Goal: Task Accomplishment & Management: Manage account settings

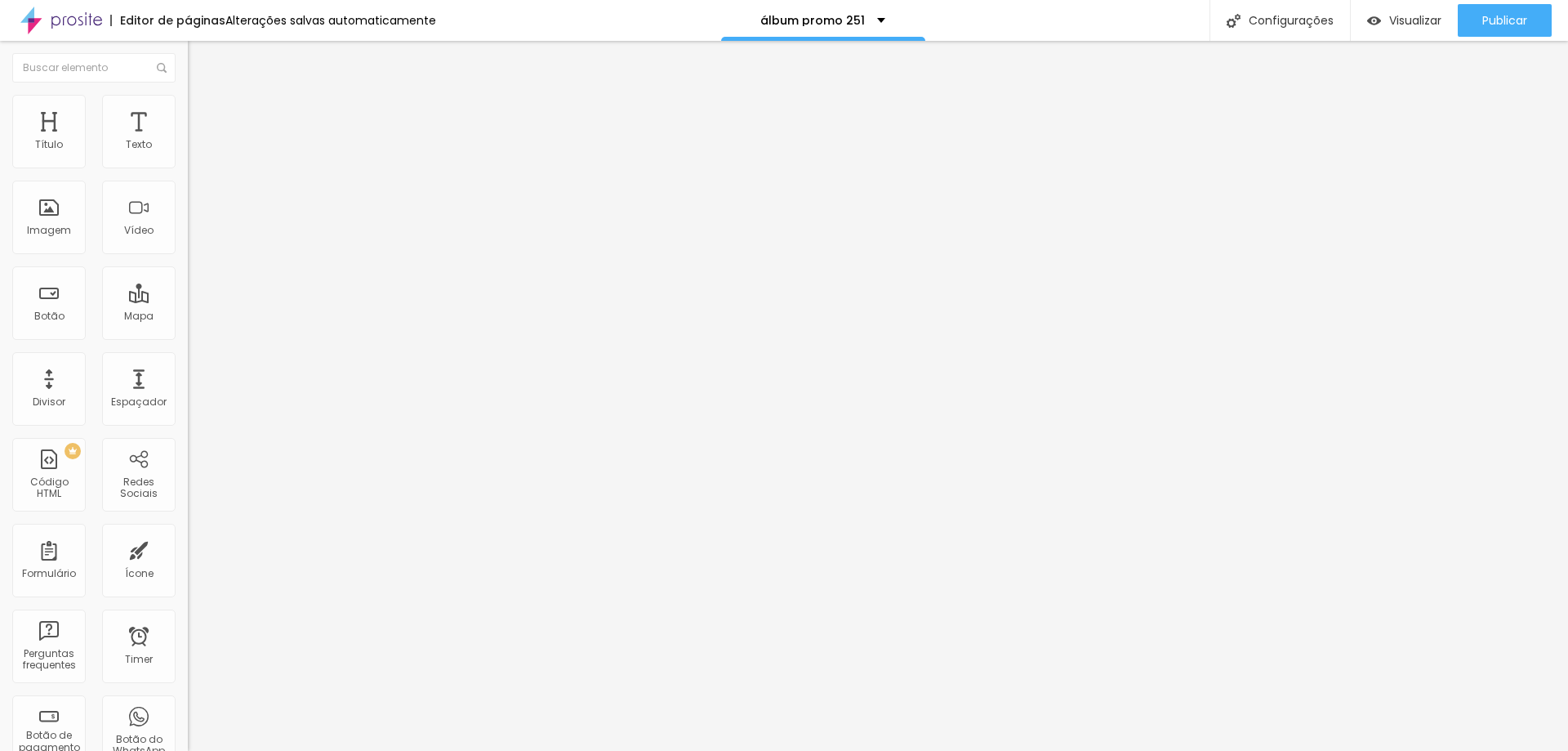
click at [198, 156] on div "30x30 promo" at bounding box center [281, 149] width 166 height 15
click at [200, 64] on img "button" at bounding box center [205, 66] width 12 height 13
click at [48, 301] on div "Botão" at bounding box center [48, 303] width 73 height 73
click at [198, 156] on div "30x30 promo" at bounding box center [281, 149] width 166 height 15
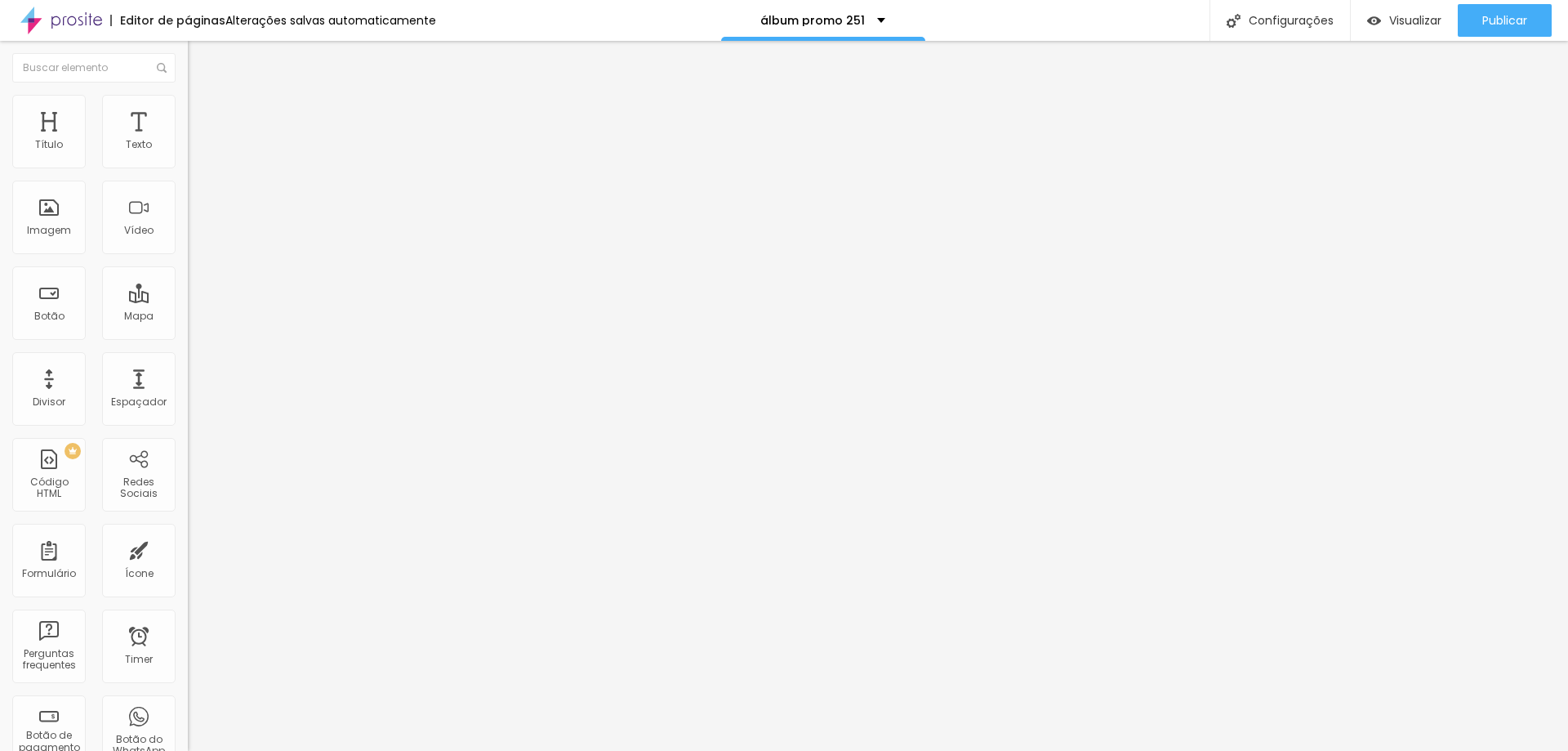
click at [200, 66] on img "button" at bounding box center [205, 66] width 12 height 13
click at [198, 156] on div "30x30 promo" at bounding box center [281, 149] width 166 height 15
click at [82, 750] on div "30x30 promo" at bounding box center [81, 762] width 155 height 10
click at [200, 58] on img "button" at bounding box center [206, 59] width 13 height 13
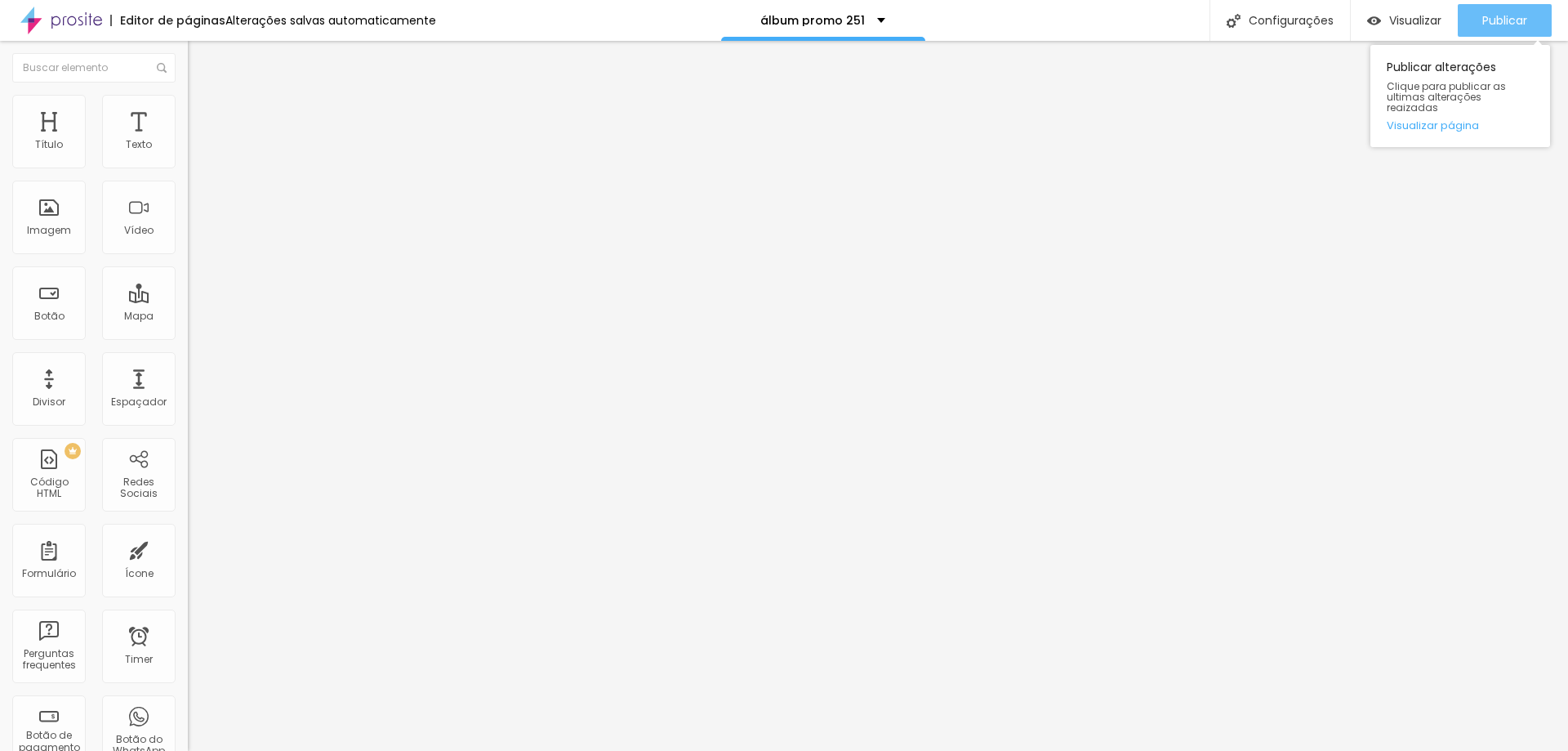
click at [1510, 14] on span "Publicar" at bounding box center [1504, 20] width 45 height 13
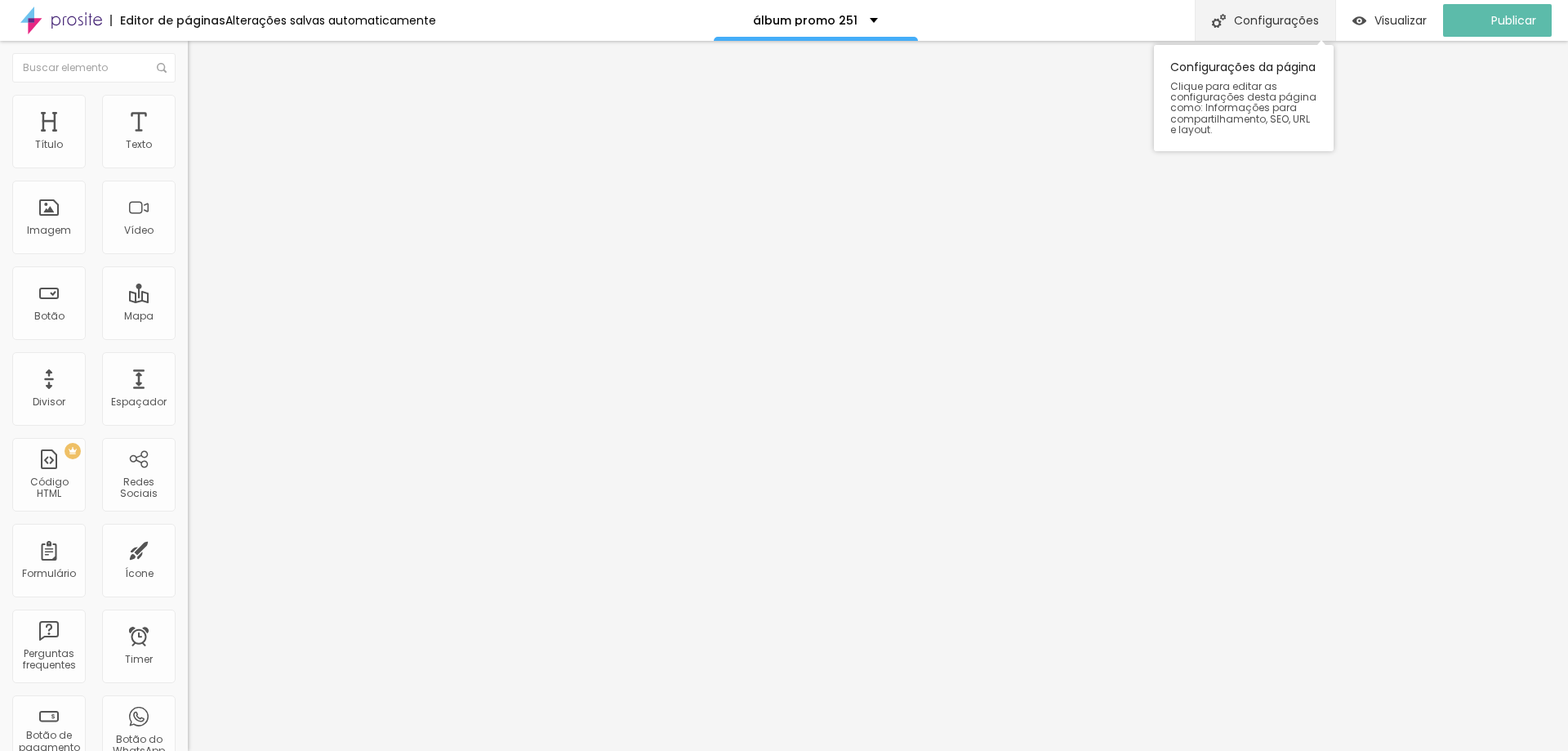
click at [1282, 18] on div "Configurações" at bounding box center [1265, 20] width 141 height 41
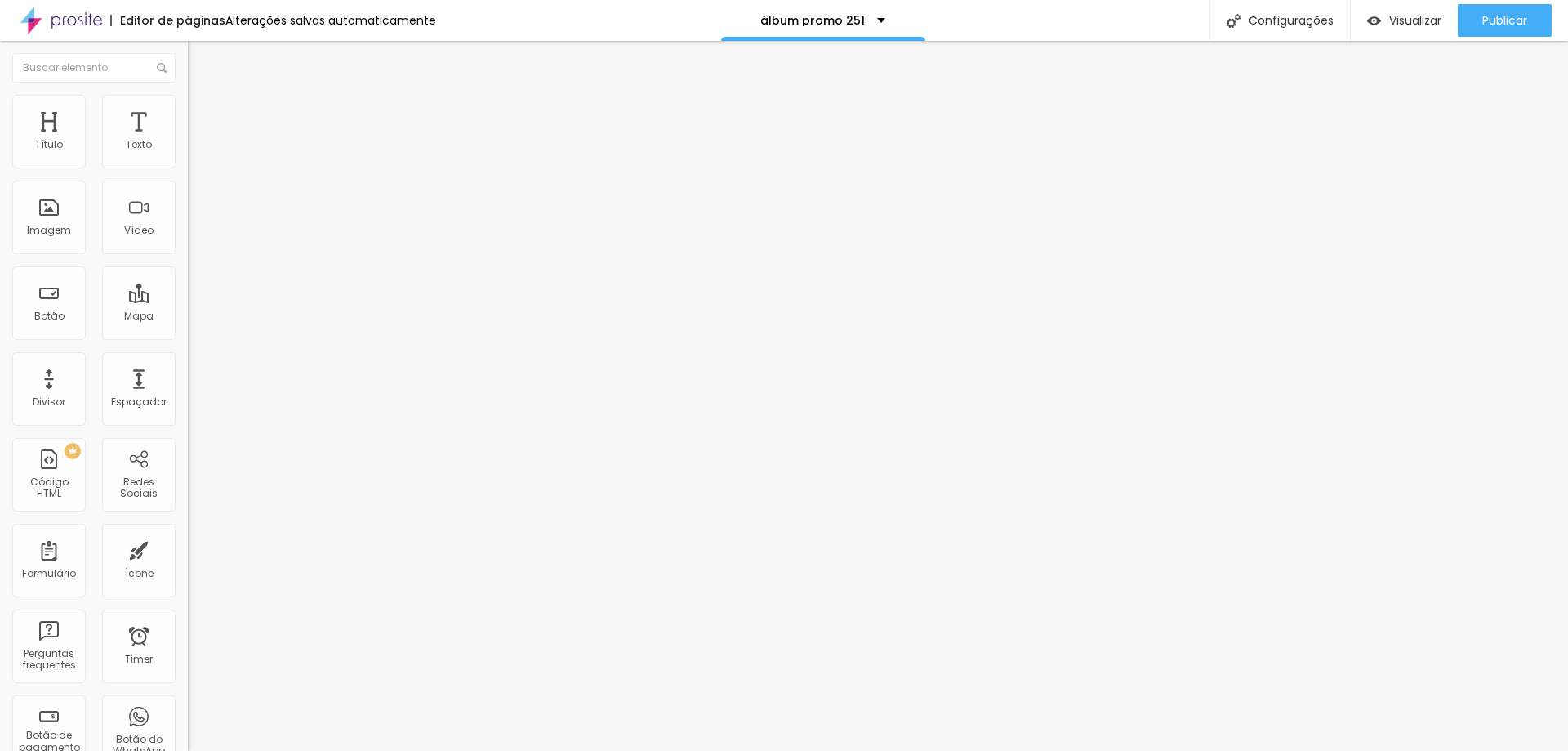
type input "/promoufsc251contabeis&ssocial"
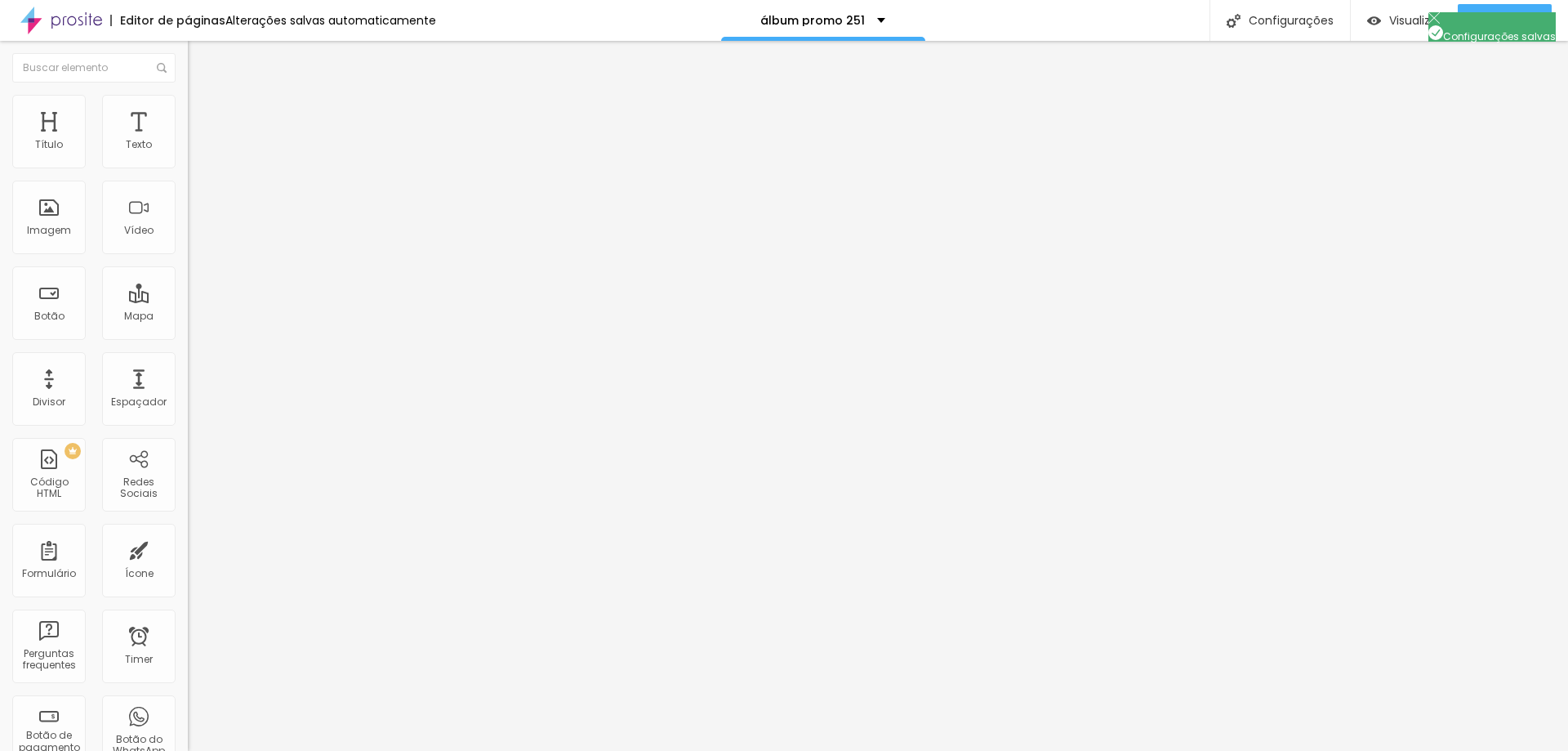
click at [1509, 19] on span "Publicar" at bounding box center [1504, 20] width 45 height 13
click at [1415, 19] on span "Visualizar" at bounding box center [1400, 20] width 52 height 13
click at [1493, 26] on span "Publicar" at bounding box center [1504, 20] width 45 height 13
click at [1395, 24] on span "Visualizar" at bounding box center [1400, 20] width 52 height 13
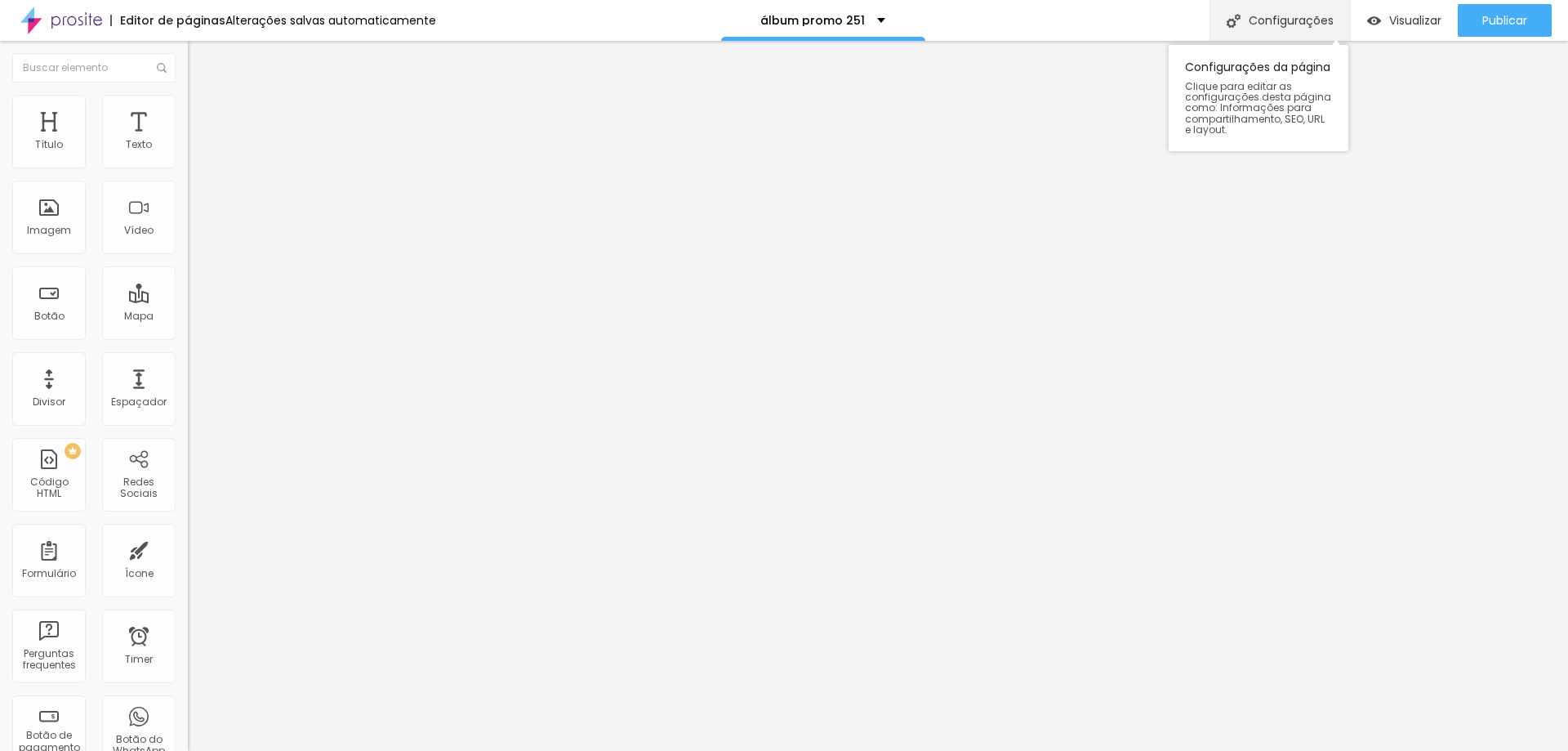
click at [1266, 19] on div "Configurações" at bounding box center [1280, 20] width 141 height 41
drag, startPoint x: 850, startPoint y: 268, endPoint x: 418, endPoint y: 212, distance: 435.6
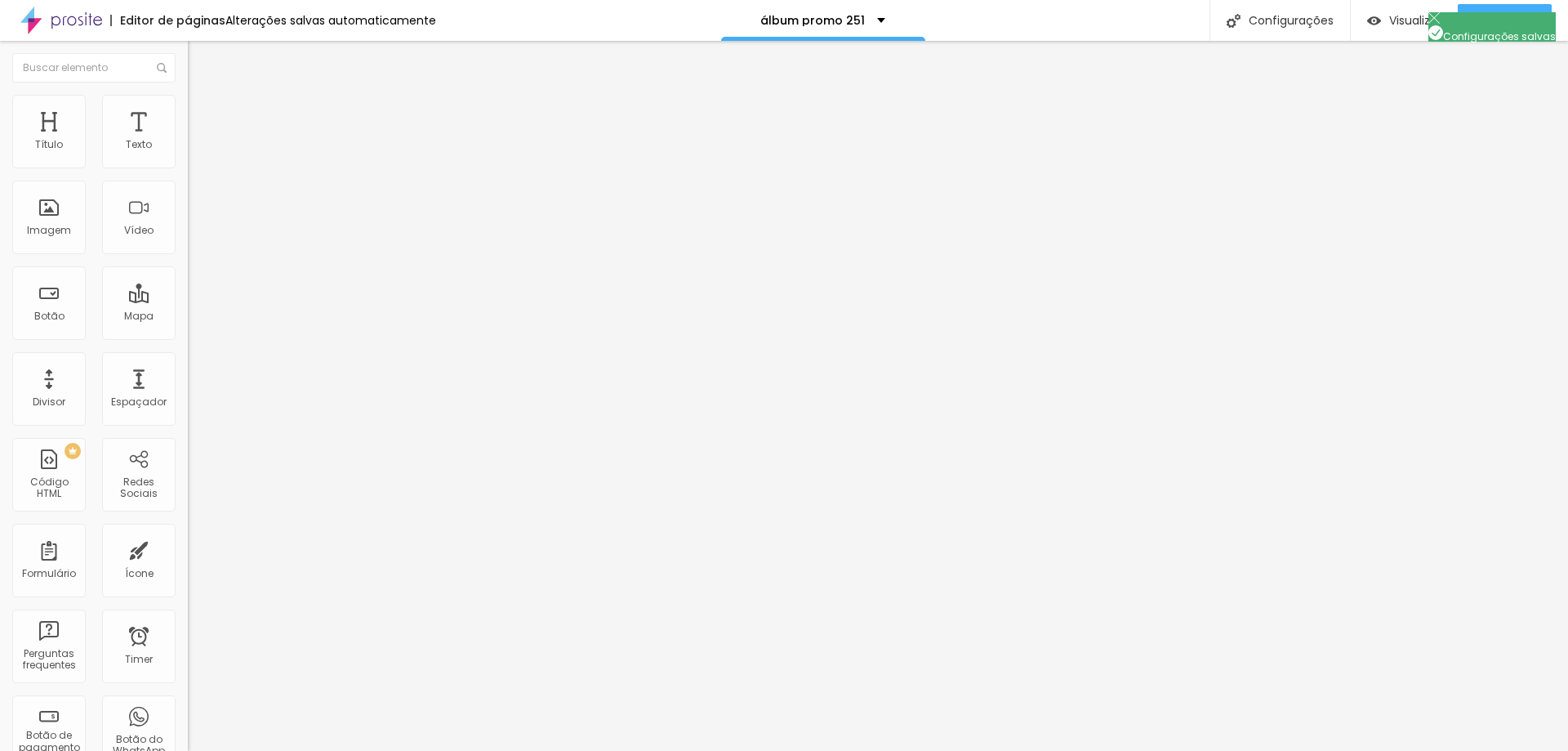
click at [200, 53] on img "button" at bounding box center [206, 59] width 13 height 13
click at [188, 99] on img at bounding box center [195, 102] width 15 height 15
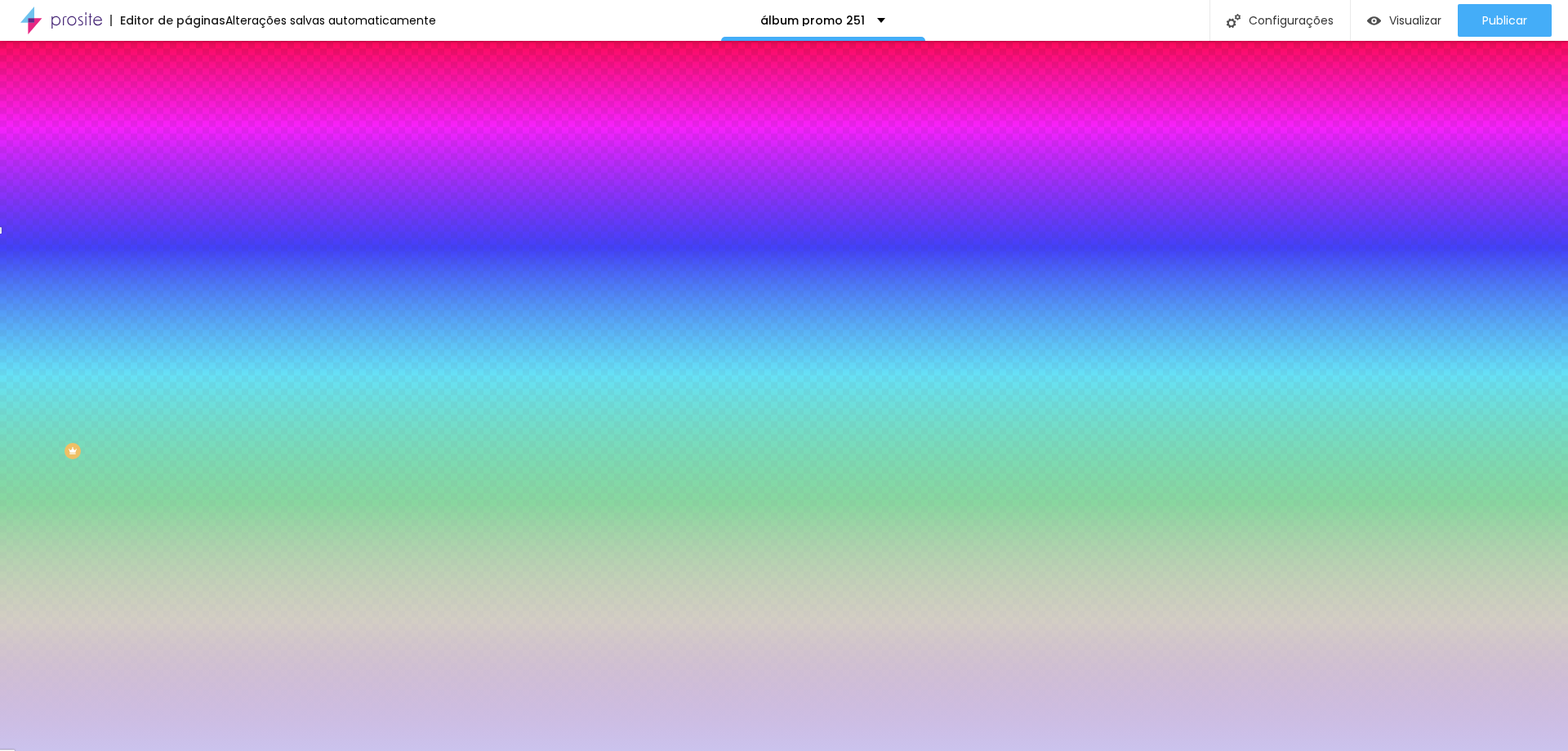
click at [188, 264] on button at bounding box center [199, 272] width 23 height 17
radio input "false"
click at [188, 264] on button at bounding box center [199, 272] width 23 height 17
radio input "false"
click at [188, 264] on button at bounding box center [199, 272] width 23 height 17
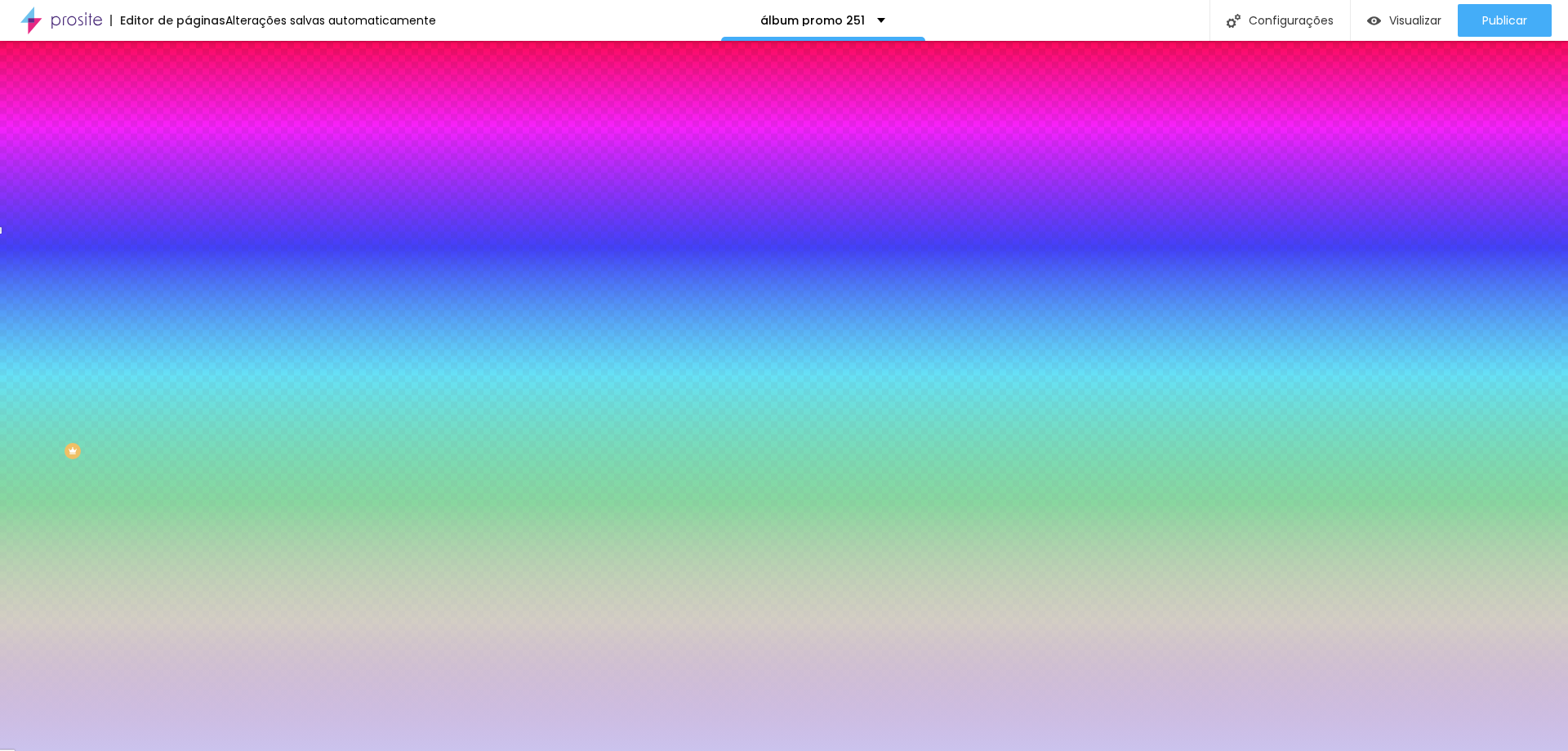
radio input "false"
radio input "true"
click at [188, 242] on img at bounding box center [228, 252] width 80 height 20
click at [188, 321] on div at bounding box center [282, 321] width 188 height 0
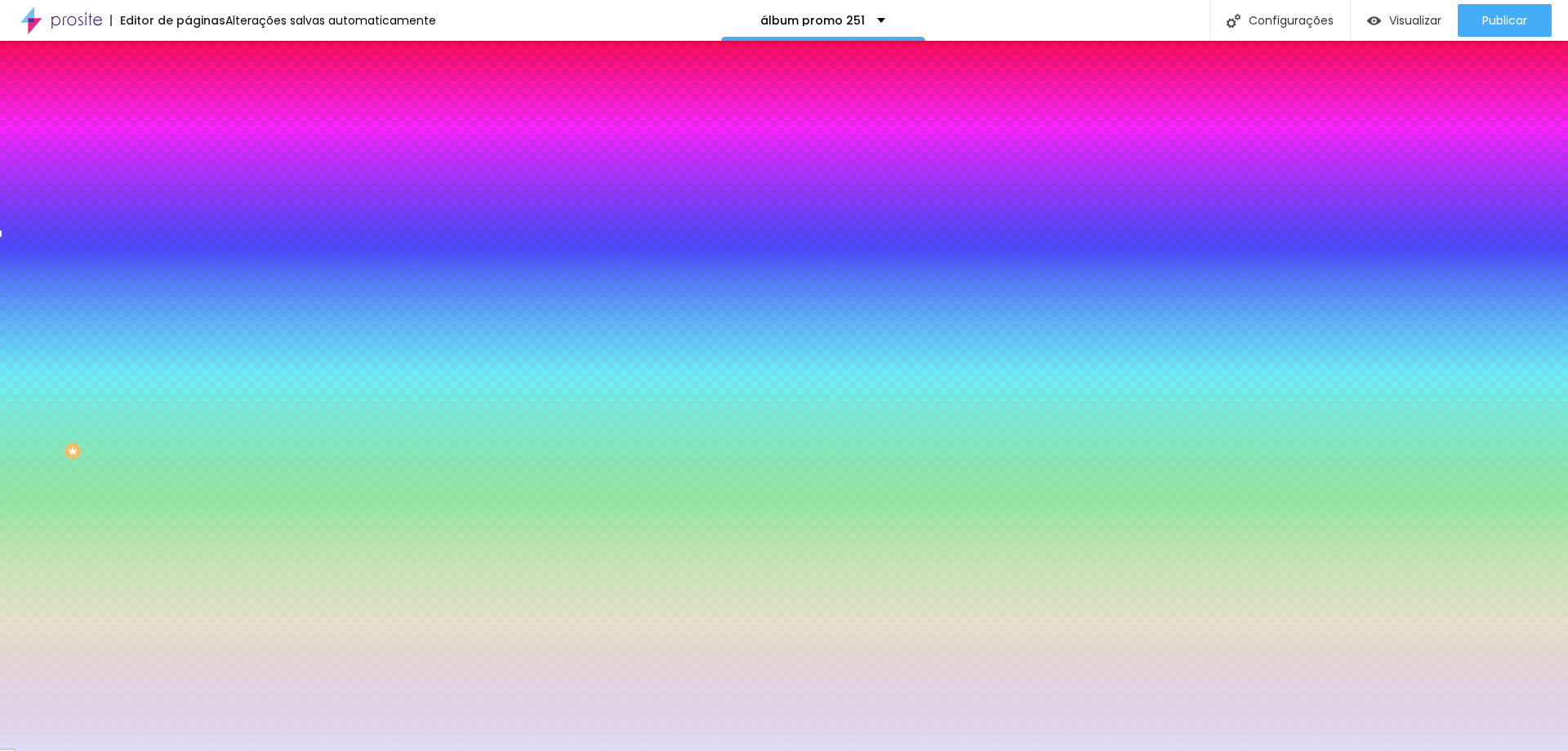
type input "#FFFFFF"
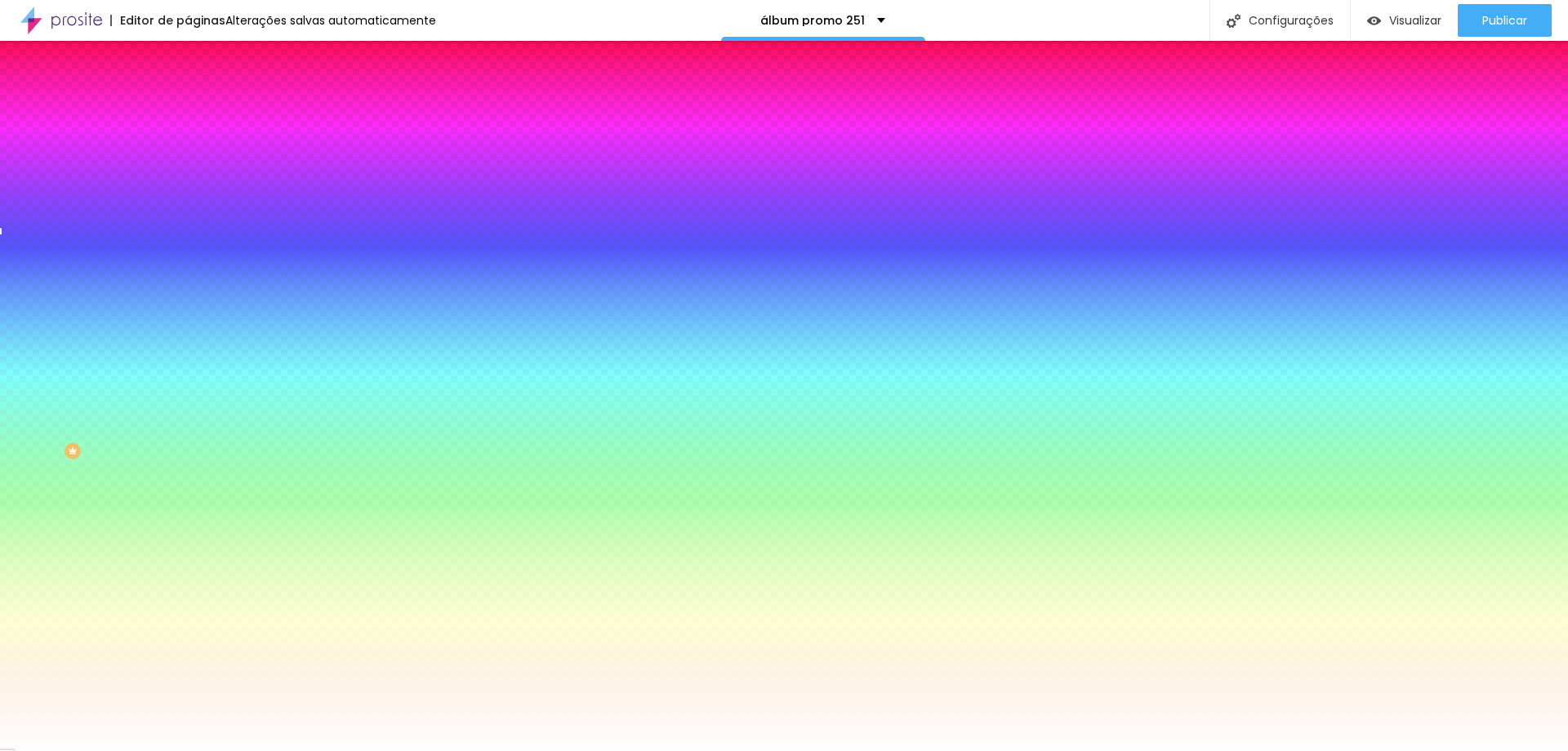
drag, startPoint x: 49, startPoint y: 297, endPoint x: 16, endPoint y: 263, distance: 47.4
click at [188, 293] on div "Cor de fundo Voltar ao padrão #FFFFFF" at bounding box center [282, 315] width 188 height 45
click at [195, 414] on icon "button" at bounding box center [199, 418] width 10 height 10
type input "#FFFFFF"
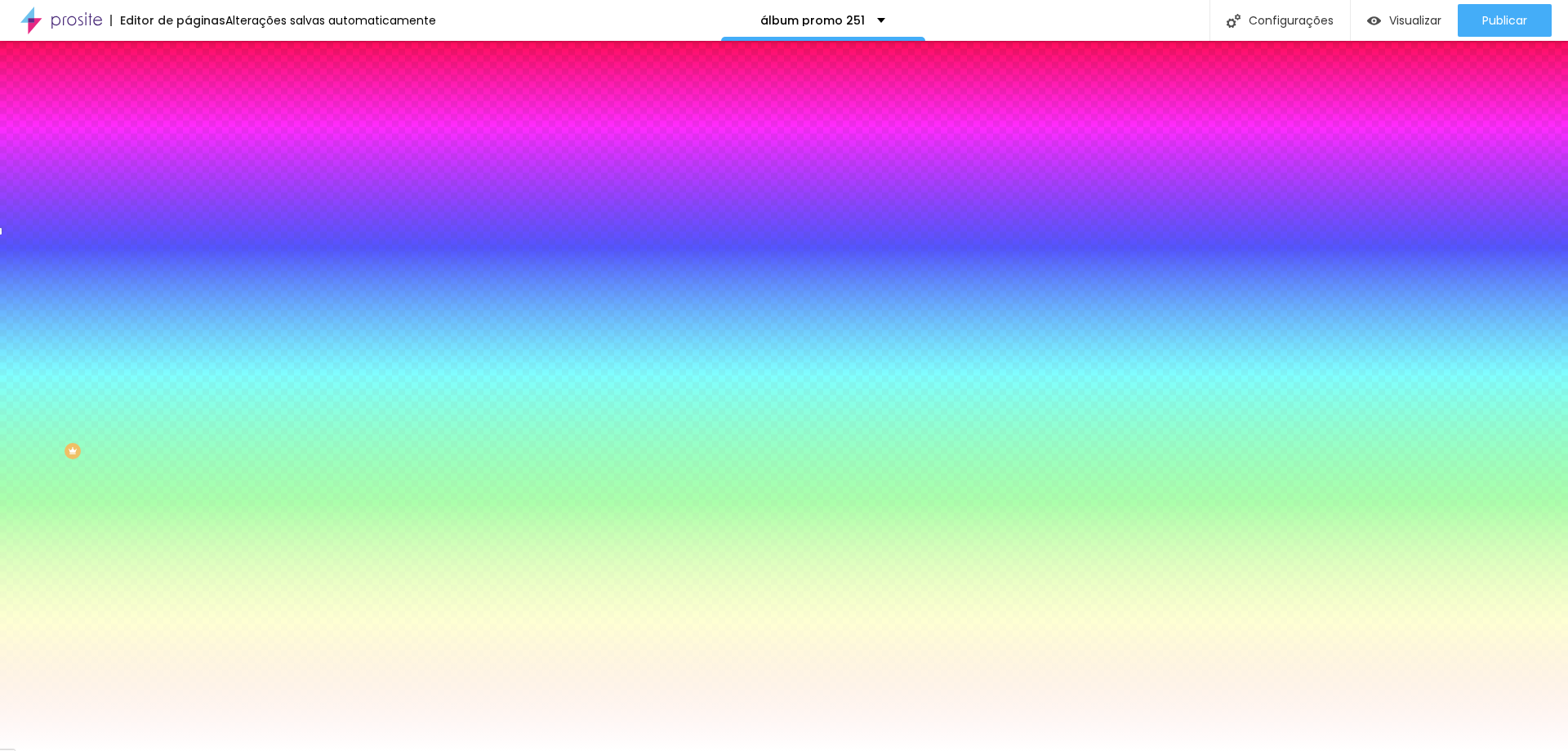
drag, startPoint x: 271, startPoint y: 557, endPoint x: 218, endPoint y: 527, distance: 60.9
click at [112, 750] on div at bounding box center [784, 751] width 1568 height 0
click at [188, 321] on div at bounding box center [282, 321] width 188 height 0
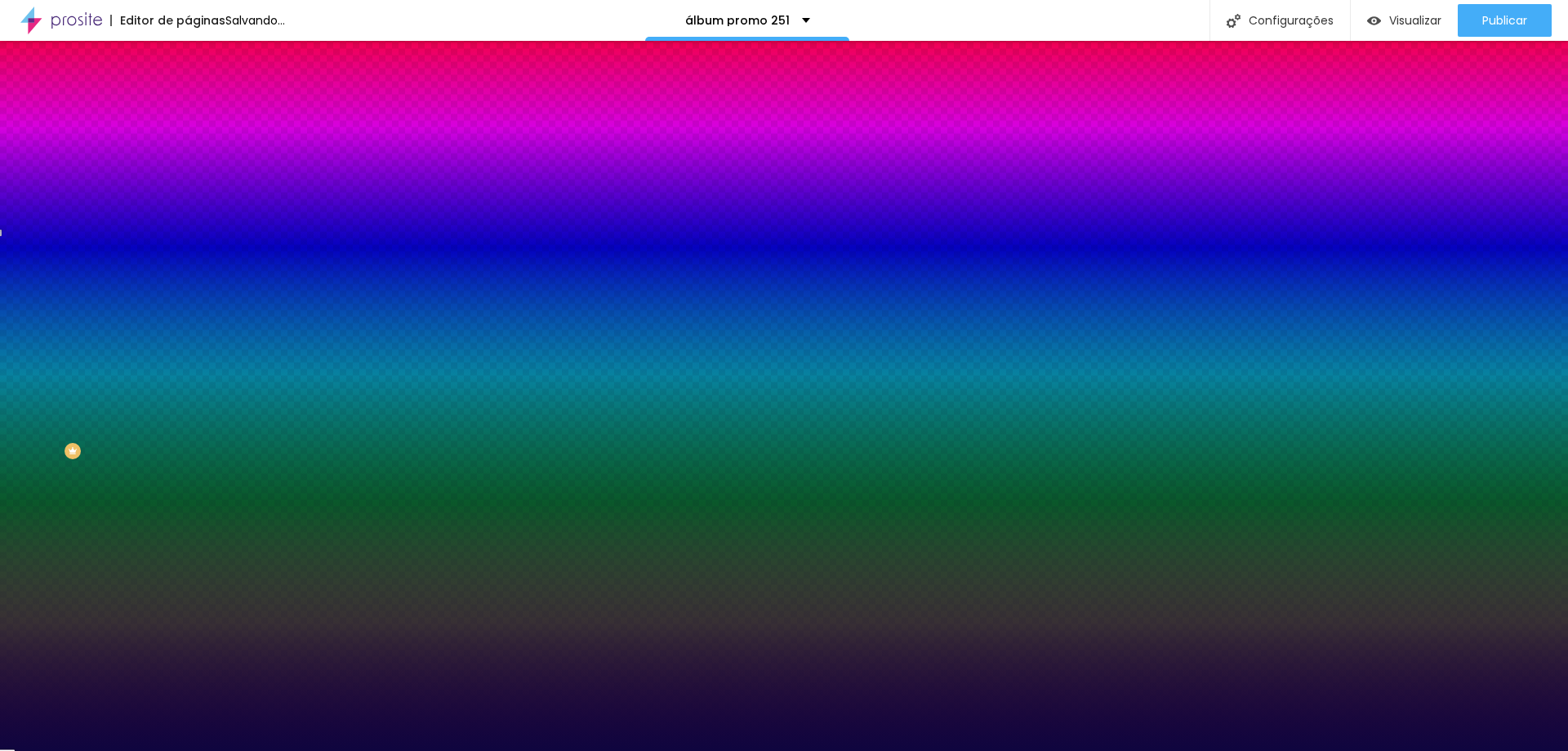
drag, startPoint x: 99, startPoint y: 303, endPoint x: 128, endPoint y: 367, distance: 70.3
click at [128, 367] on div at bounding box center [784, 376] width 1568 height 751
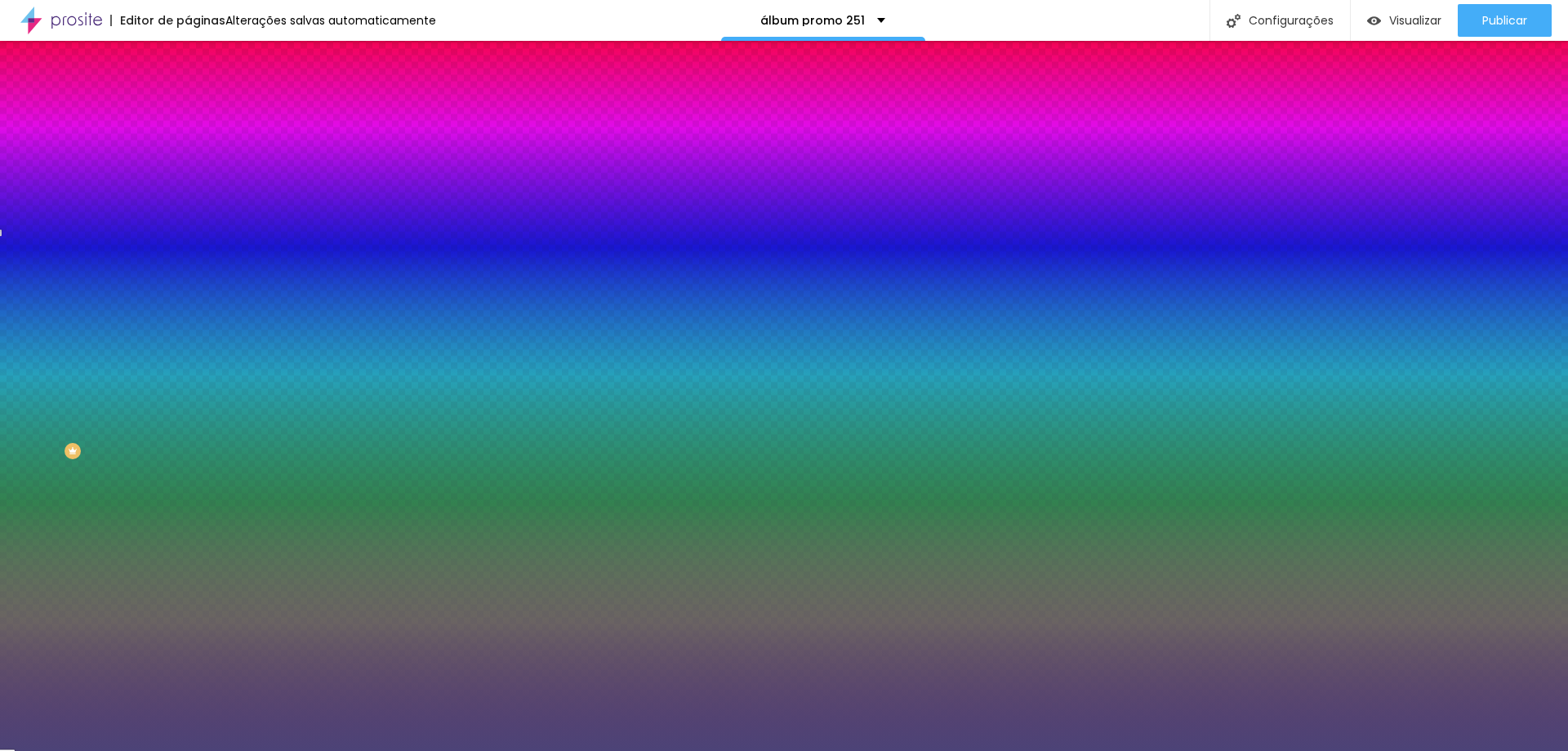
drag, startPoint x: 81, startPoint y: 339, endPoint x: 46, endPoint y: 333, distance: 35.5
click at [46, 333] on div at bounding box center [784, 376] width 1568 height 751
type input "#67647C"
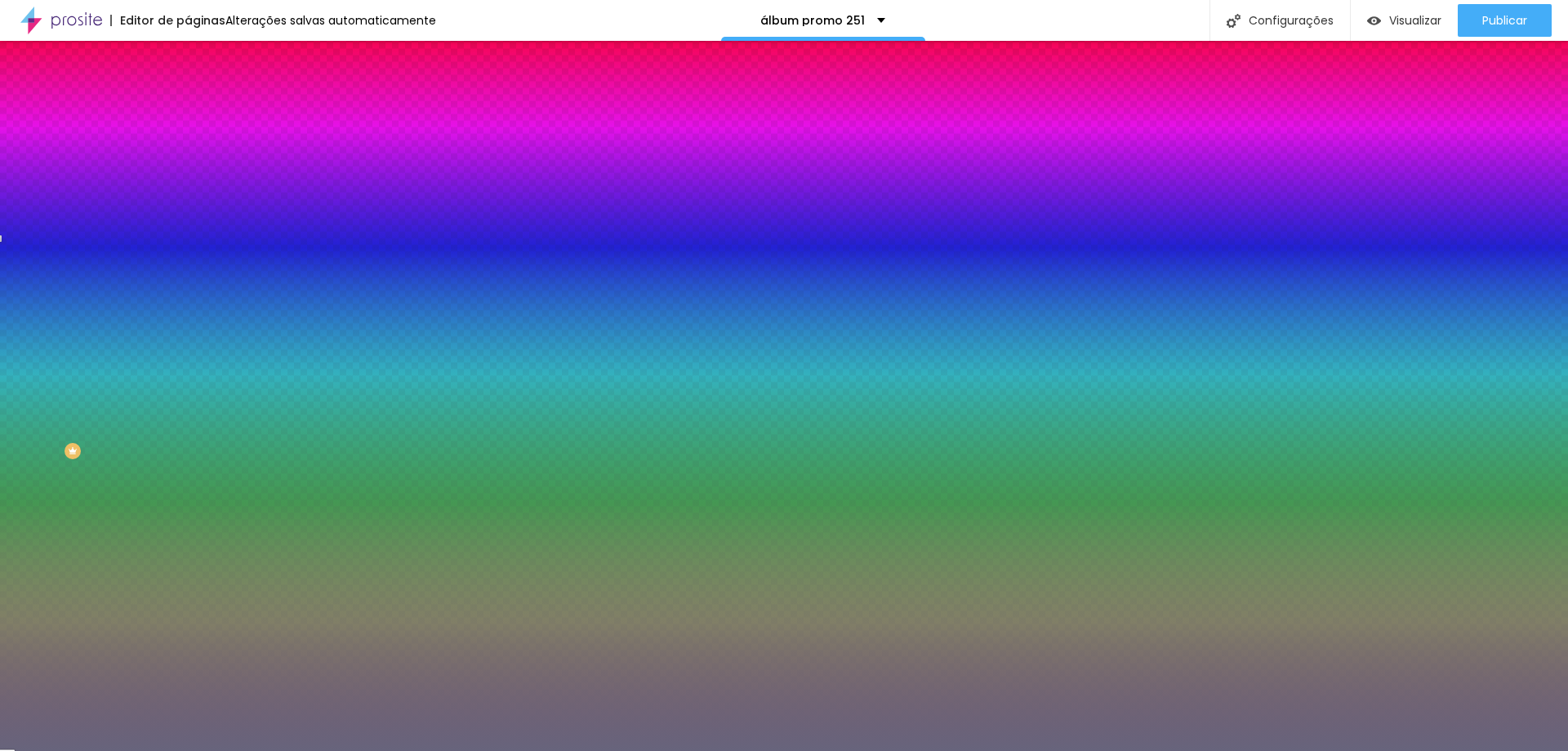
click at [188, 510] on div "Editar Timer Conteúdo Estilo Avançado Visual Cor de fundo Voltar ao padrão #676…" at bounding box center [282, 396] width 188 height 710
click at [188, 366] on button "button" at bounding box center [199, 375] width 23 height 17
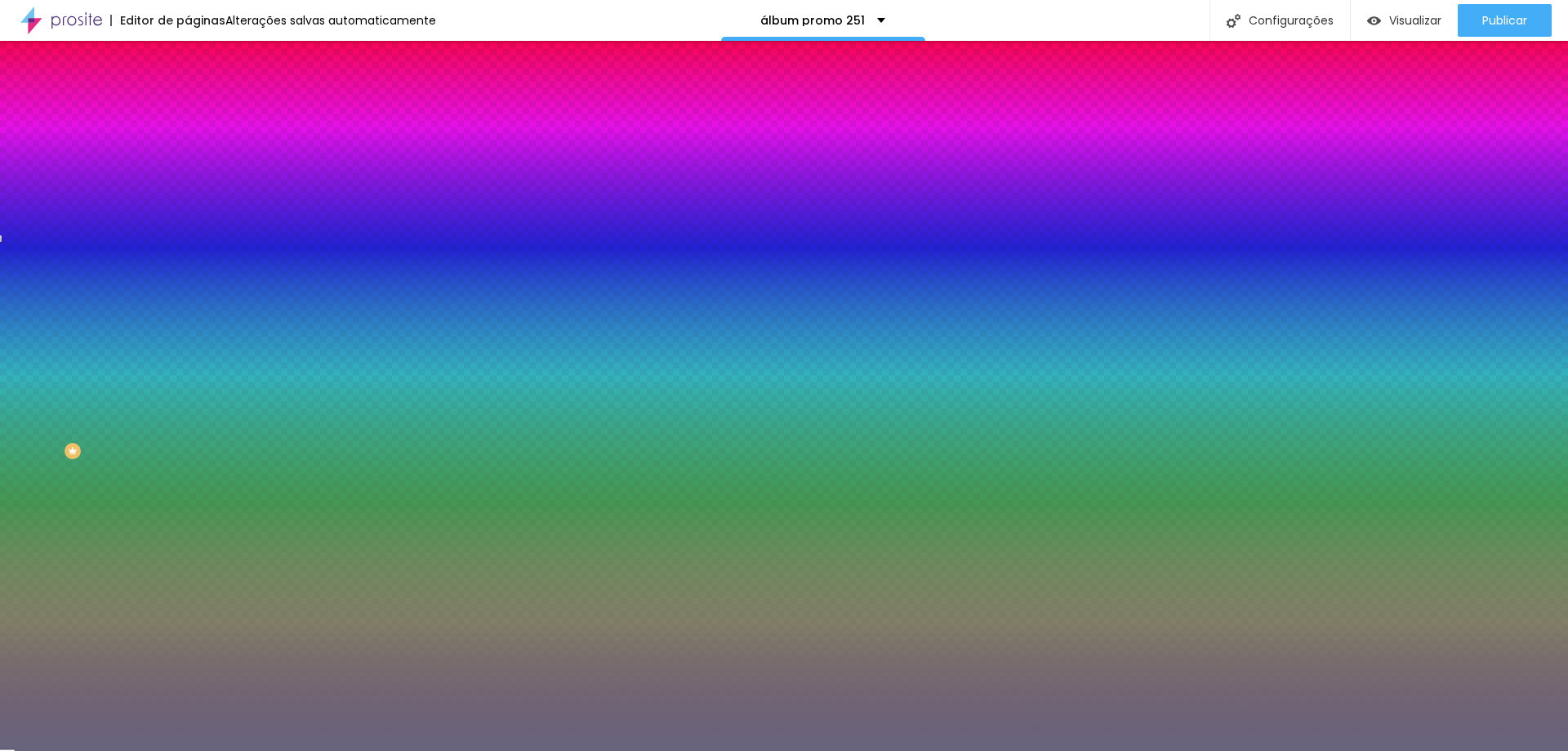
type input "#FFFFFF"
drag, startPoint x: 275, startPoint y: 485, endPoint x: 224, endPoint y: 453, distance: 60.2
click at [86, 750] on div at bounding box center [784, 751] width 1568 height 0
click at [195, 460] on icon "button" at bounding box center [199, 464] width 10 height 10
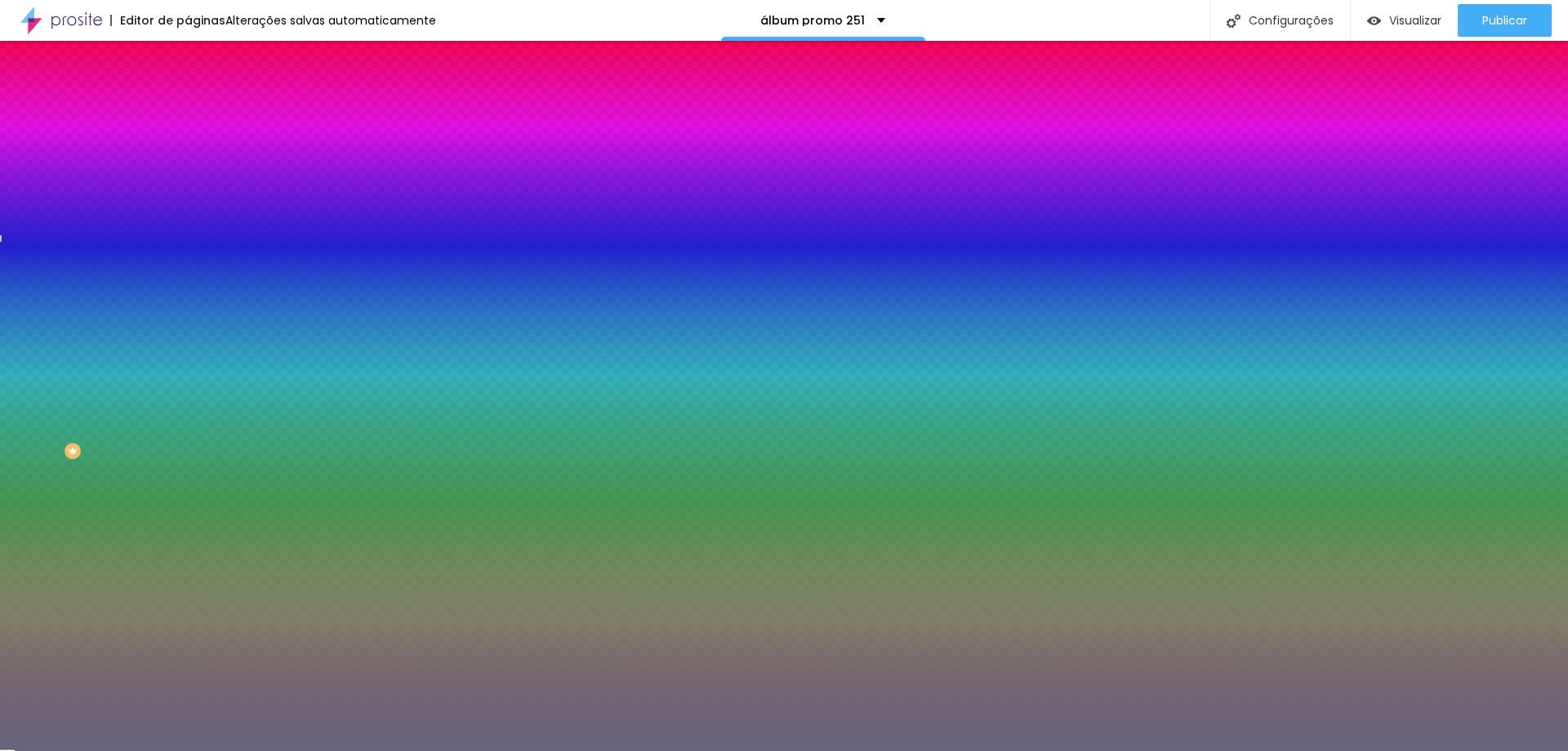
type input "#FFFFFF"
drag, startPoint x: 240, startPoint y: 564, endPoint x: 206, endPoint y: 517, distance: 58.0
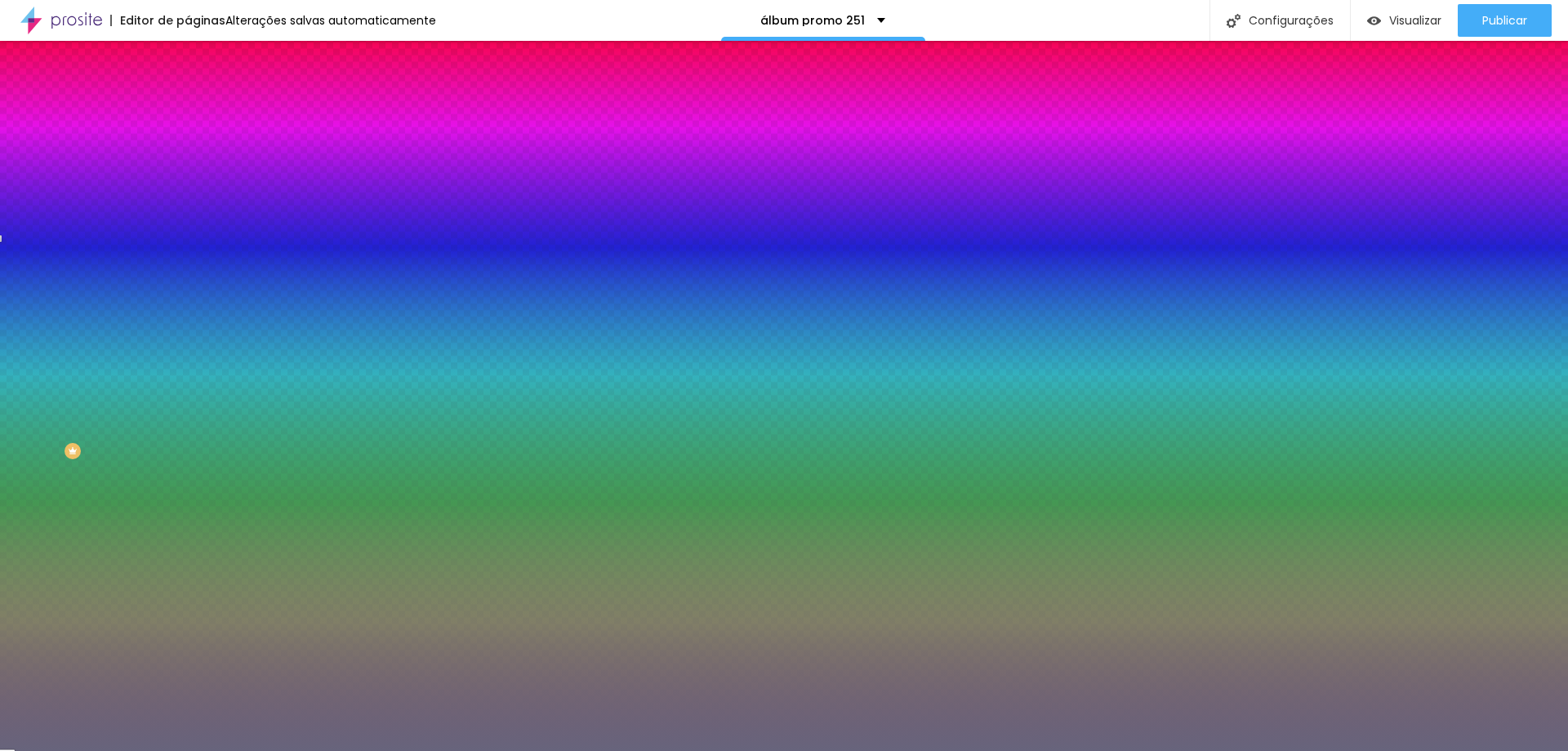
click at [83, 750] on div at bounding box center [784, 751] width 1568 height 0
click at [188, 111] on img at bounding box center [195, 119] width 15 height 15
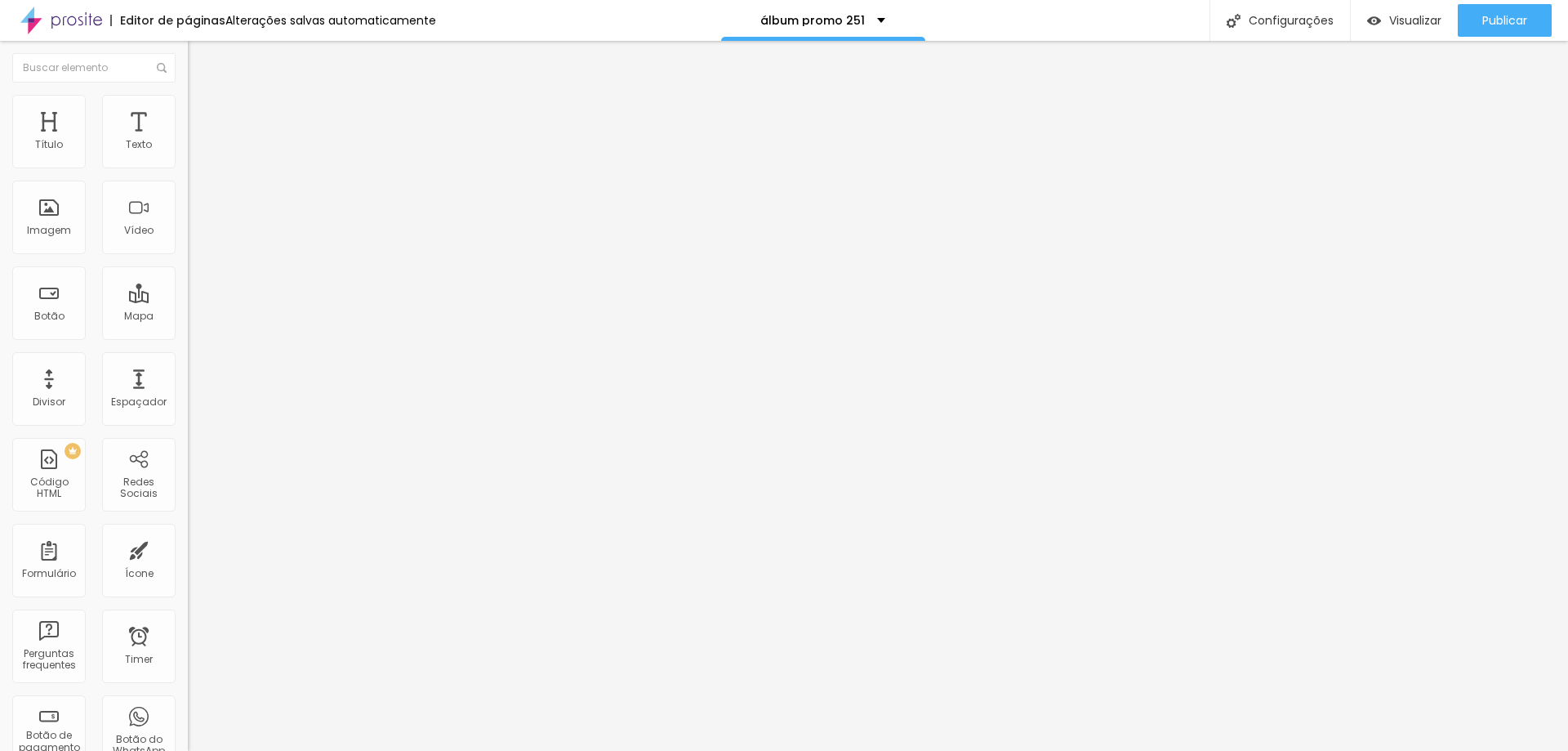
click at [188, 93] on img at bounding box center [195, 86] width 15 height 15
click at [188, 165] on input "26 [PERSON_NAME] de 2025 às 15:27" at bounding box center [283, 157] width 190 height 16
click at [122, 319] on div "22" at bounding box center [127, 311] width 16 height 16
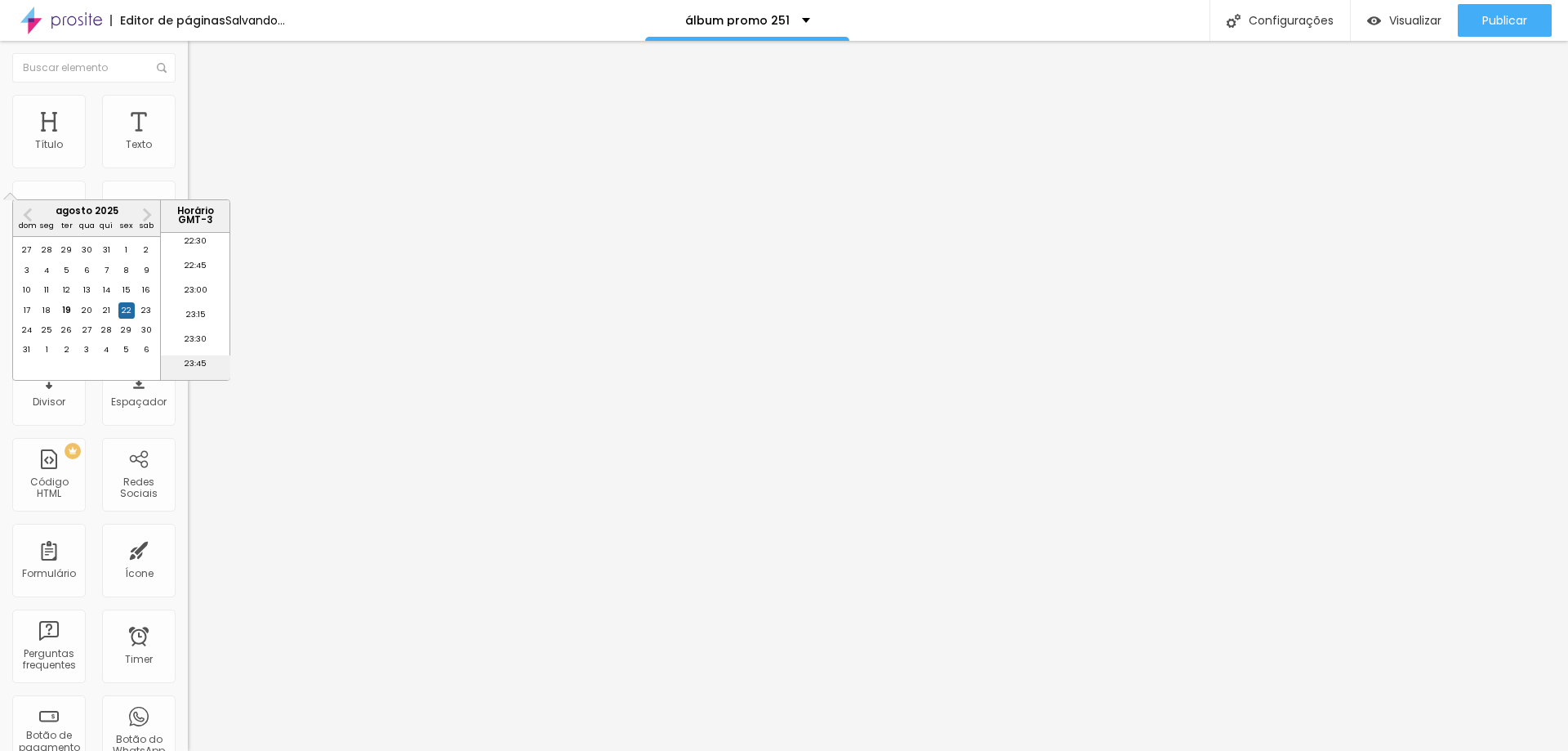
click at [189, 367] on li "23:45" at bounding box center [195, 367] width 69 height 25
type input "22 [PERSON_NAME] de 2025 às 23:45"
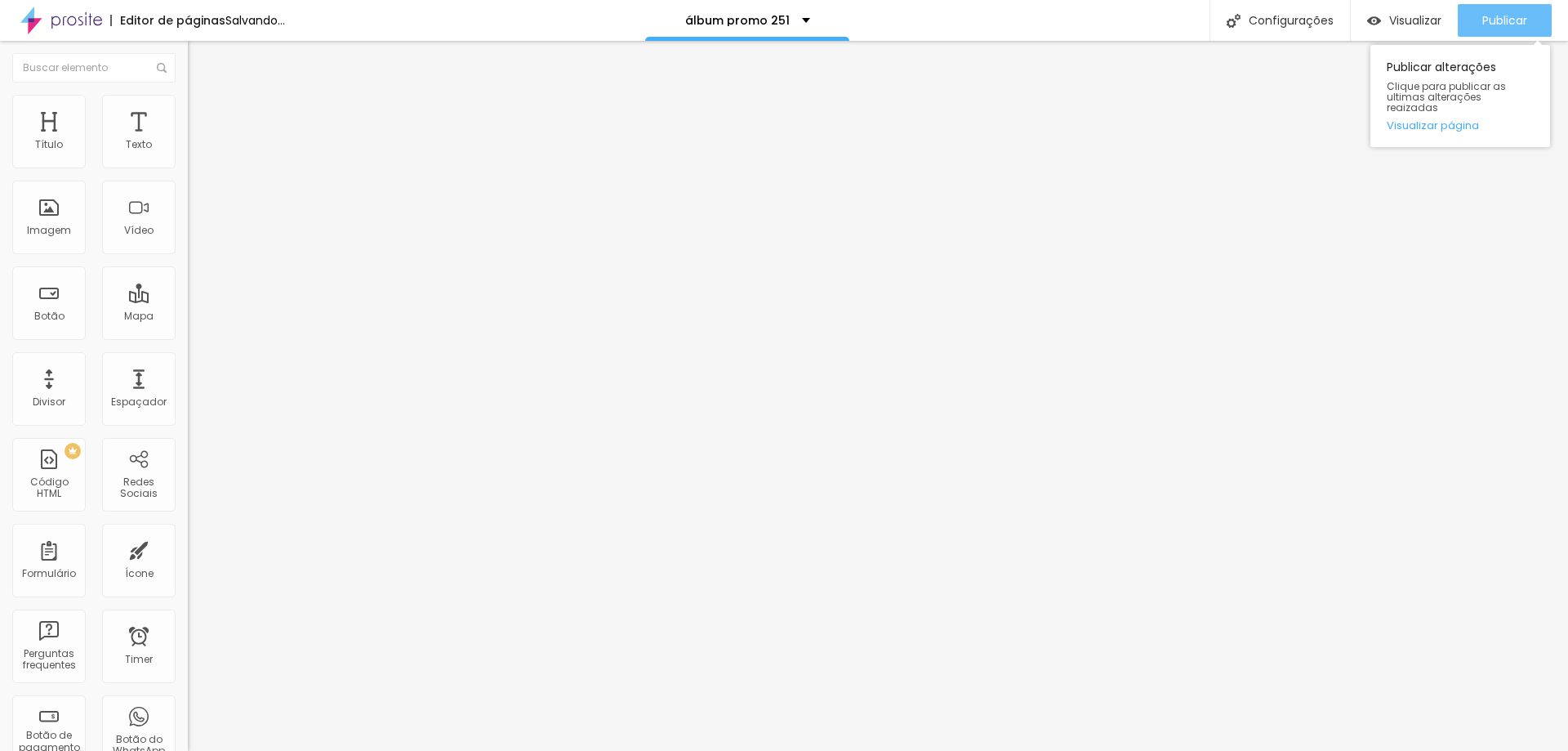
click at [1490, 16] on span "Publicar" at bounding box center [1504, 20] width 45 height 13
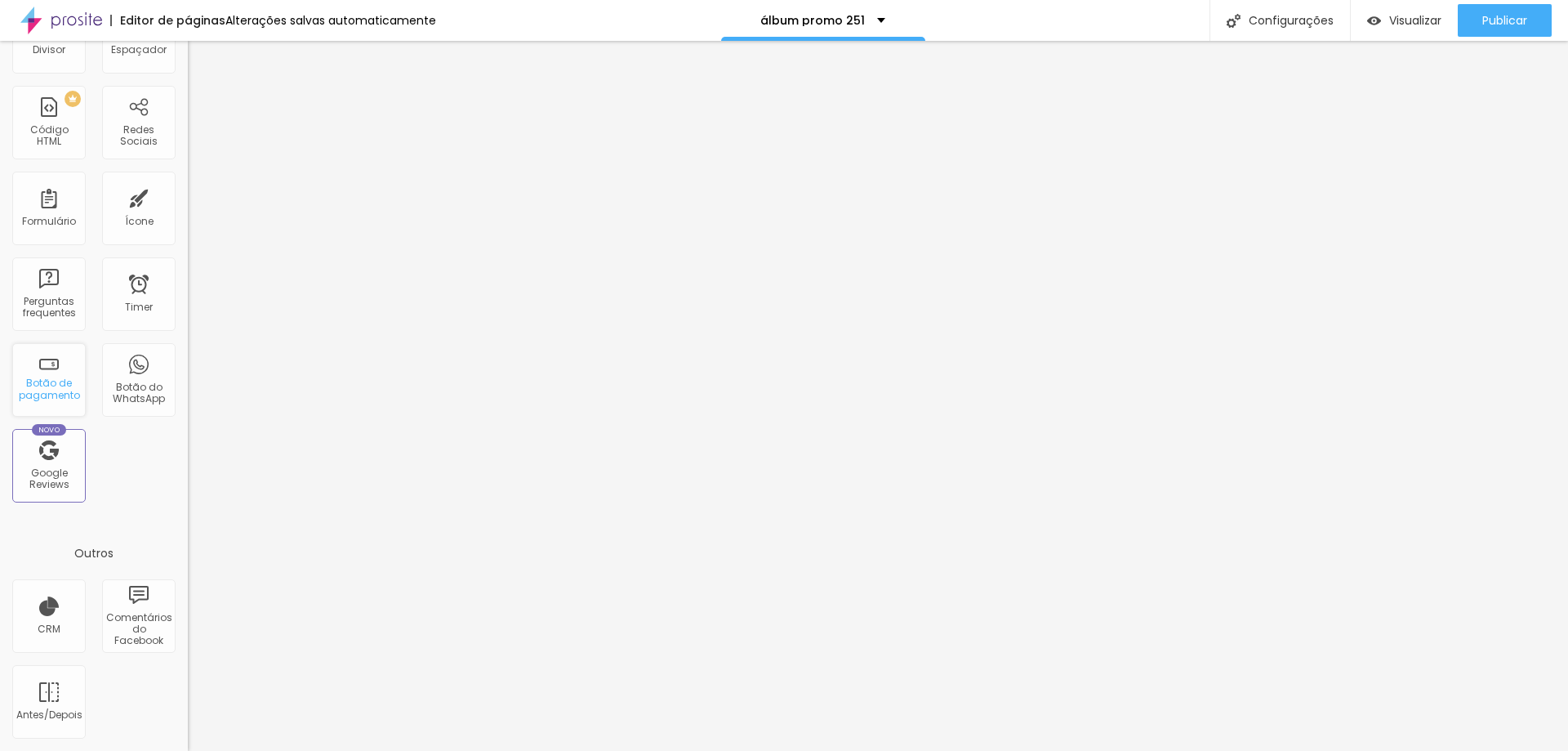
scroll to position [0, 0]
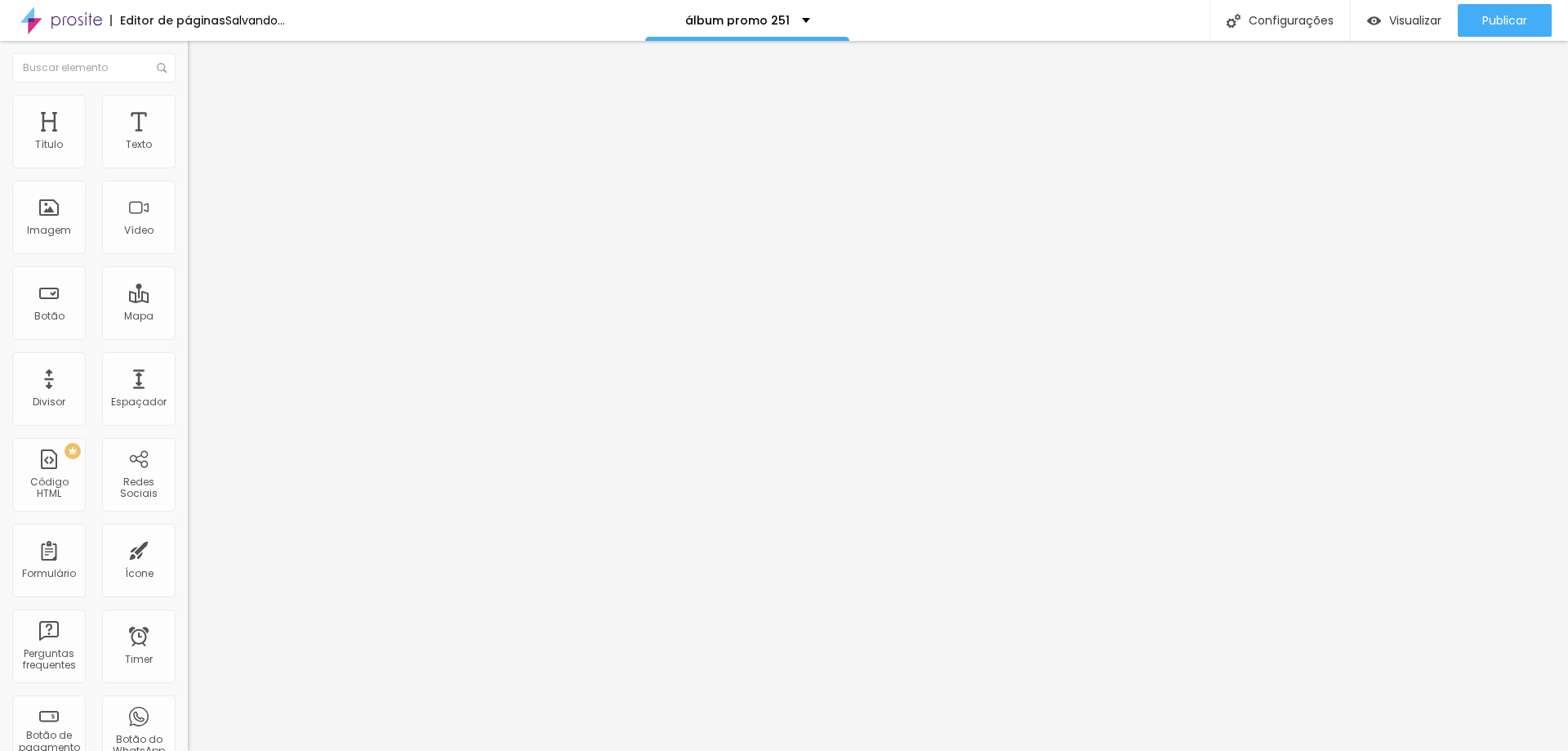
click at [198, 156] on div "30x30 promo" at bounding box center [281, 149] width 166 height 15
